Goal: Navigation & Orientation: Find specific page/section

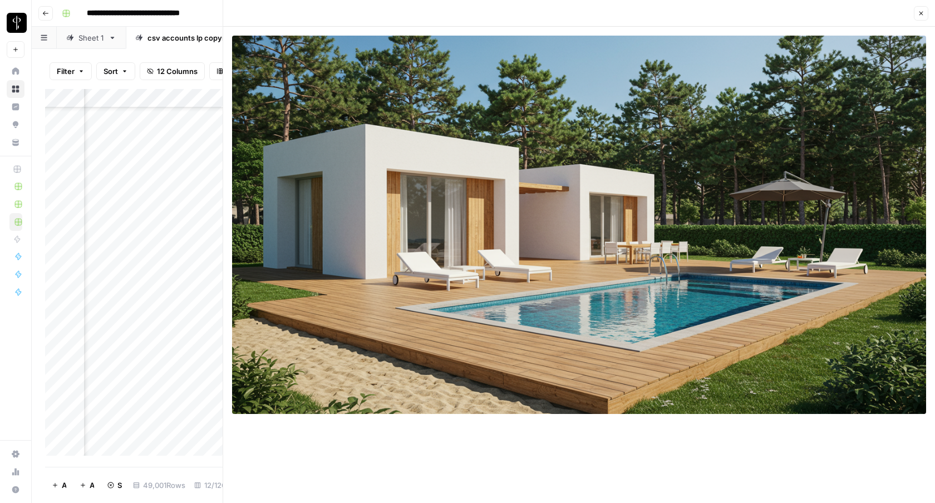
scroll to position [203408, 611]
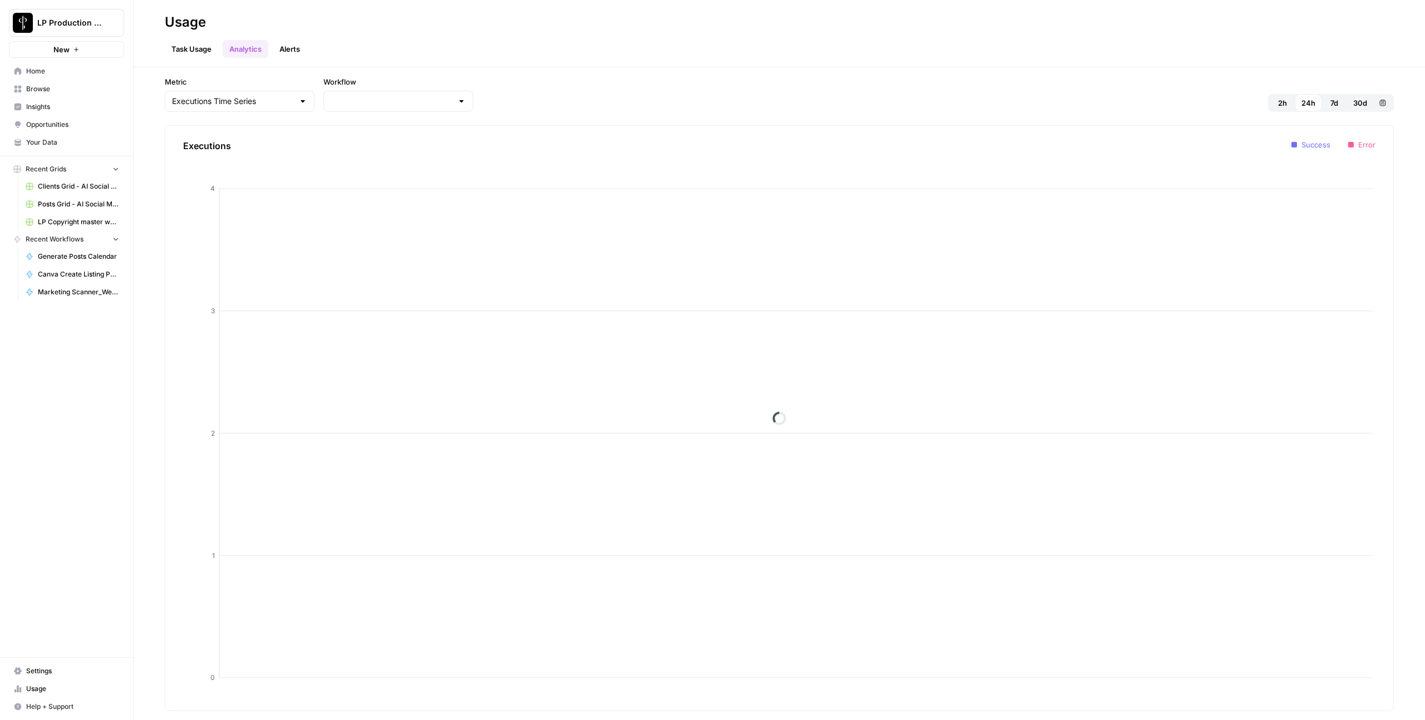
type input "LP Copyright master workflow"
